Goal: Check status

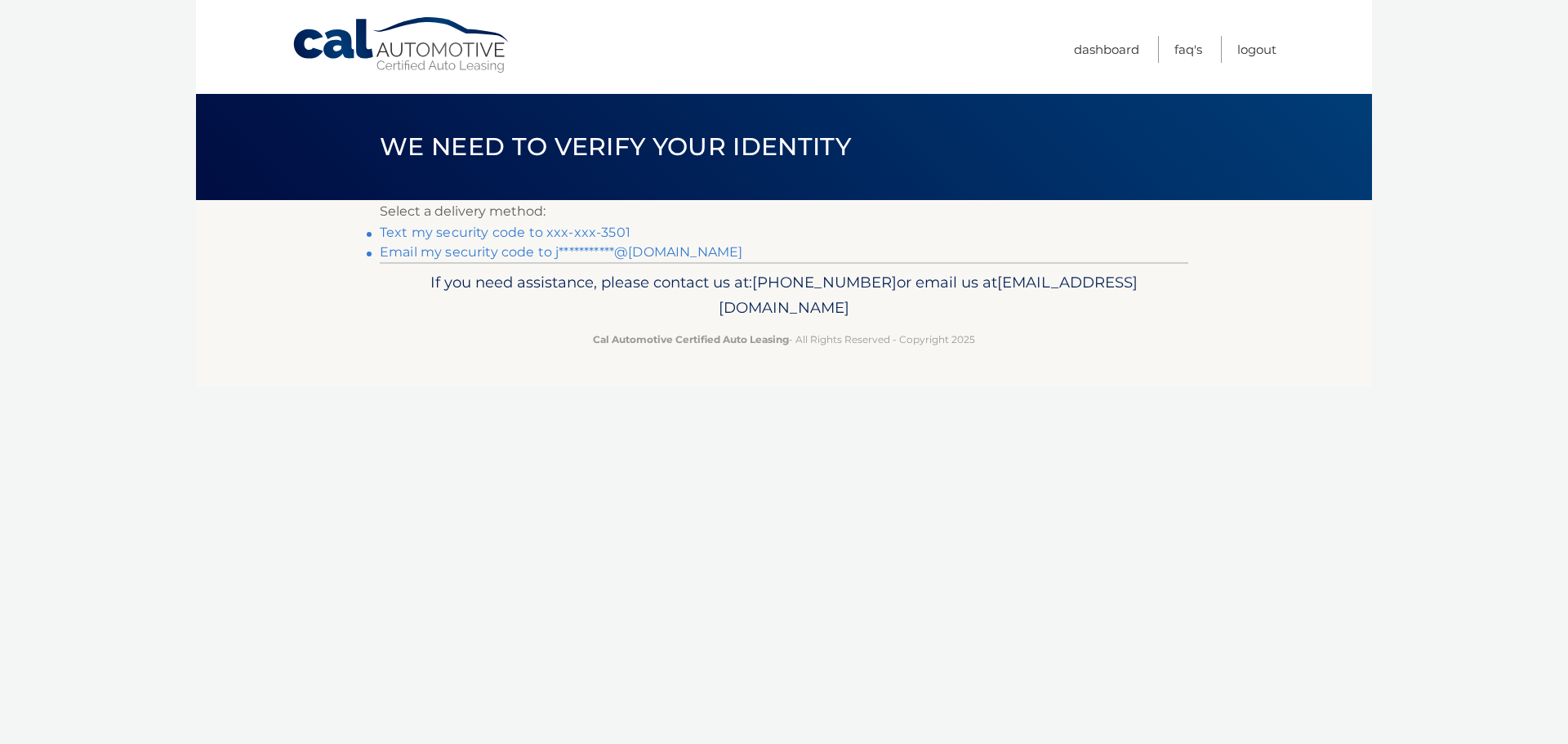
click at [548, 236] on link "Text my security code to xxx-xxx-3501" at bounding box center [505, 232] width 251 height 15
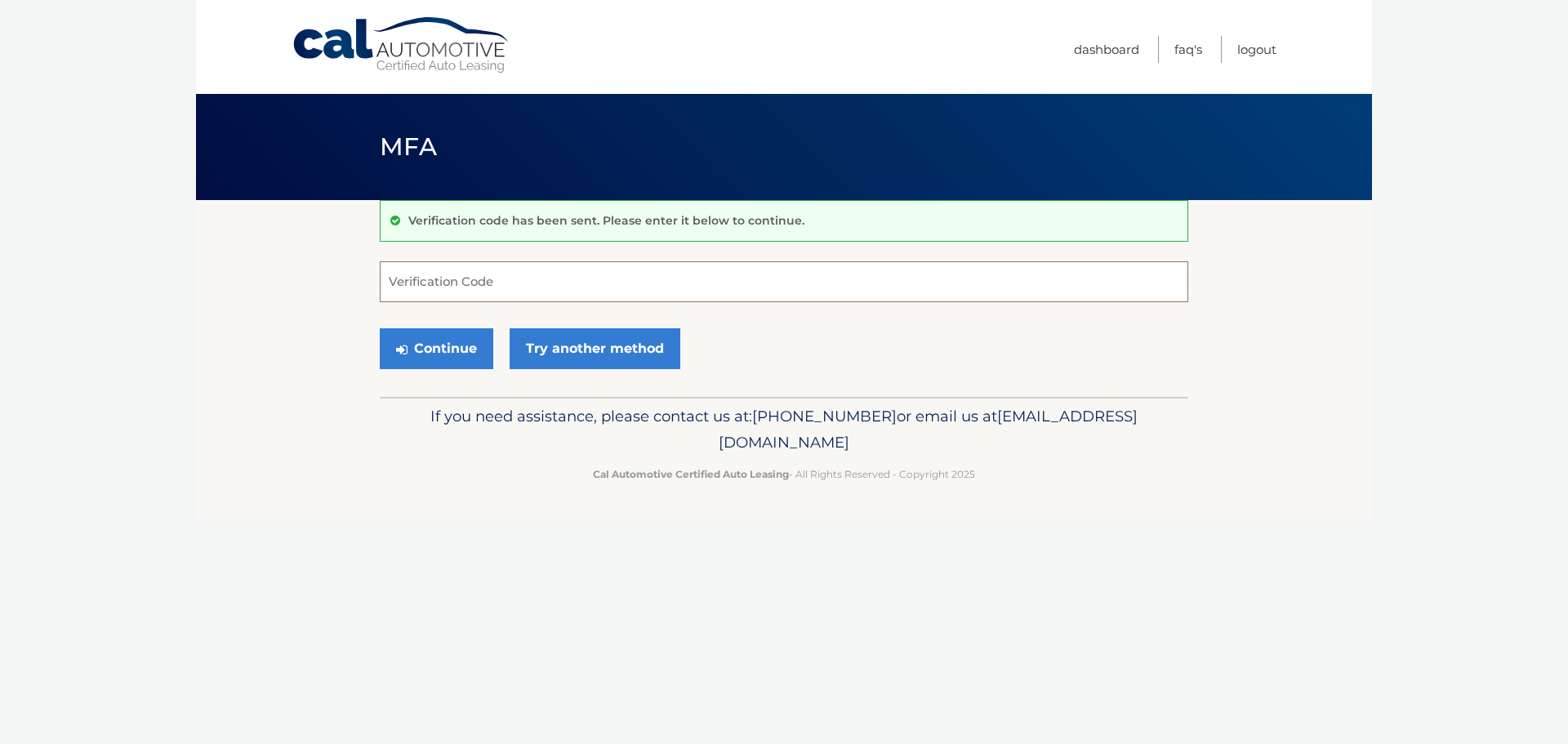
click at [509, 293] on input "Verification Code" at bounding box center [784, 282] width 809 height 41
type input "120476"
click at [435, 351] on button "Continue" at bounding box center [436, 348] width 114 height 41
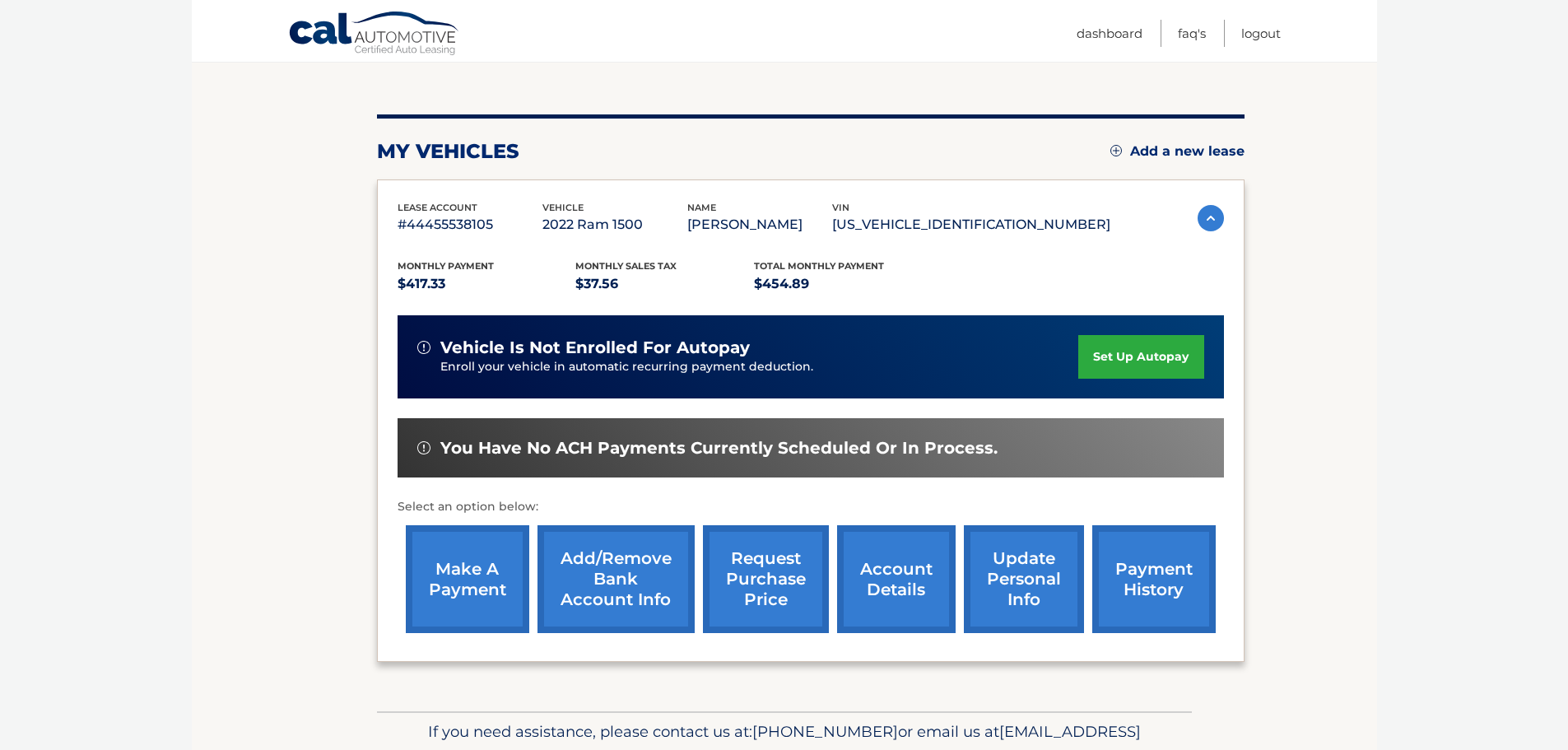
scroll to position [165, 0]
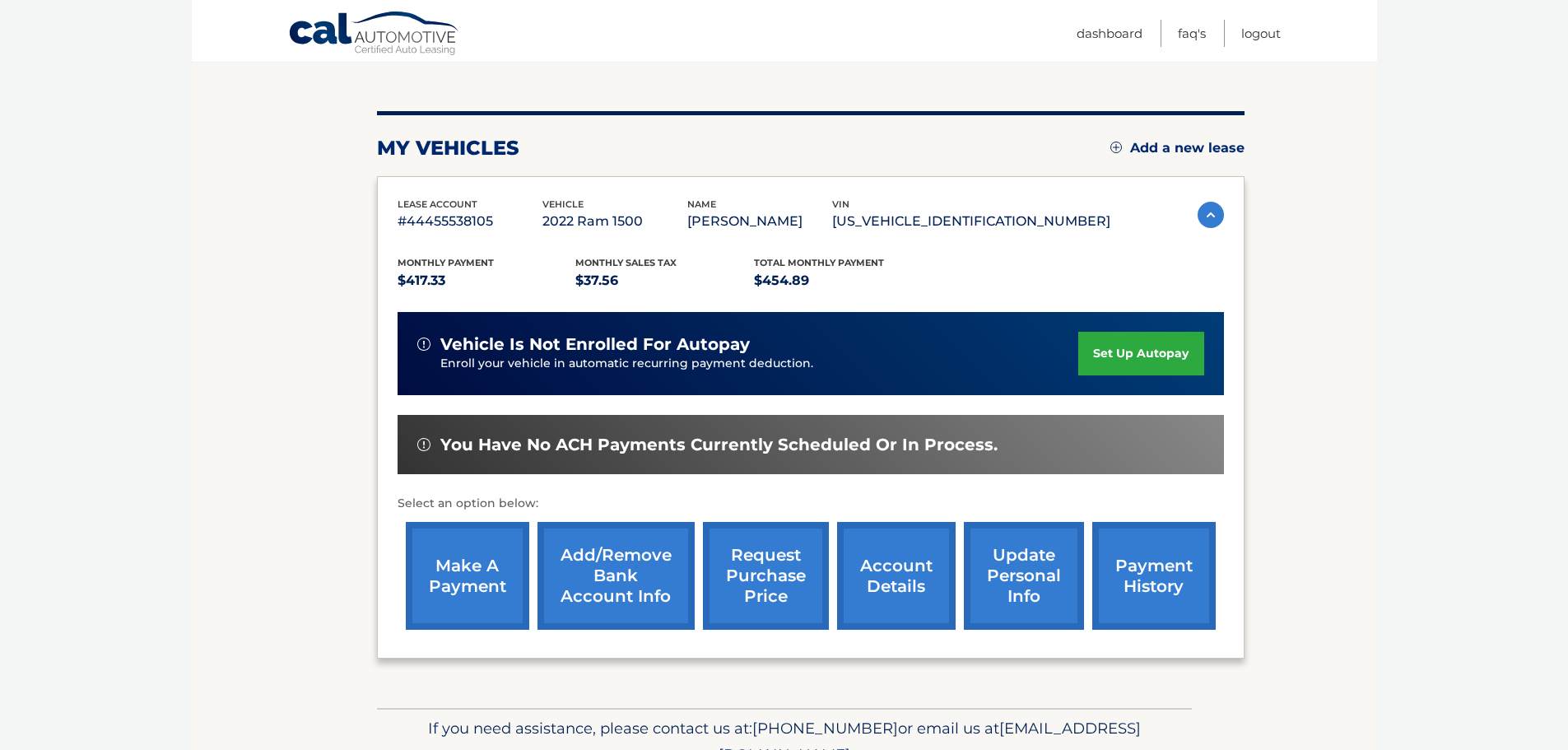
click at [1130, 584] on link "payment history" at bounding box center [1154, 575] width 124 height 108
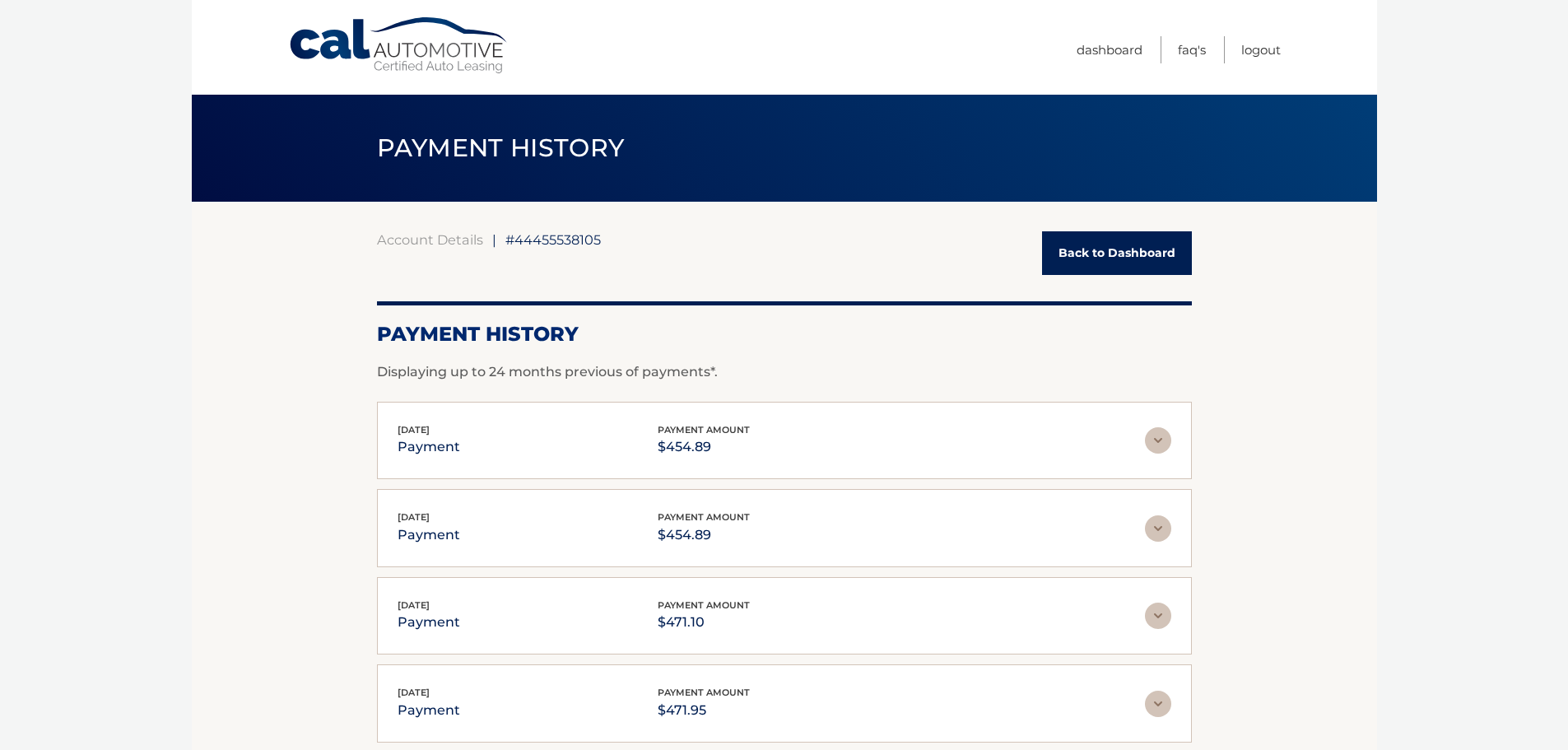
click at [1129, 257] on link "Back to Dashboard" at bounding box center [1117, 253] width 150 height 43
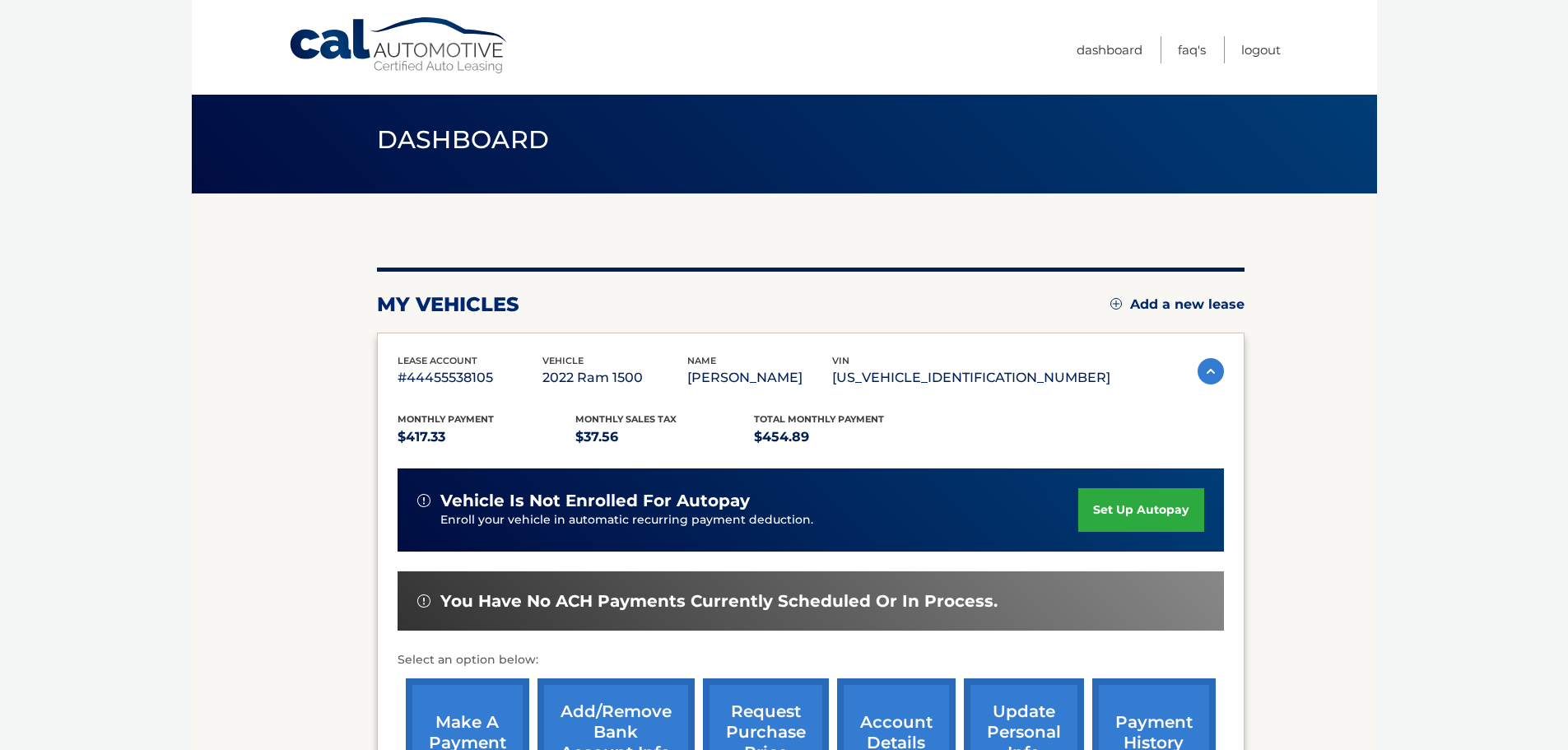
scroll to position [1, 0]
